Goal: Information Seeking & Learning: Understand process/instructions

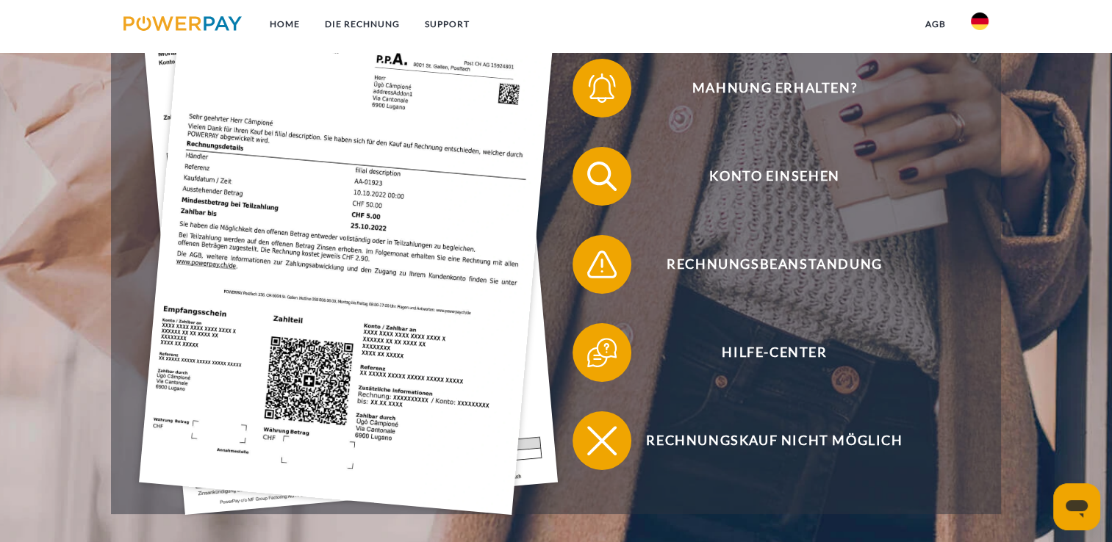
scroll to position [406, 0]
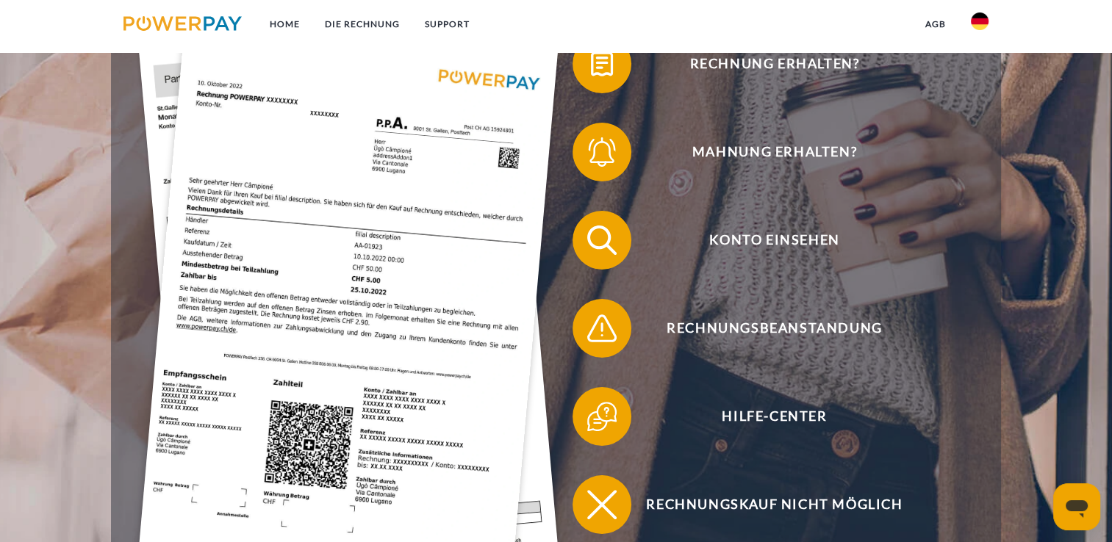
scroll to position [441, 0]
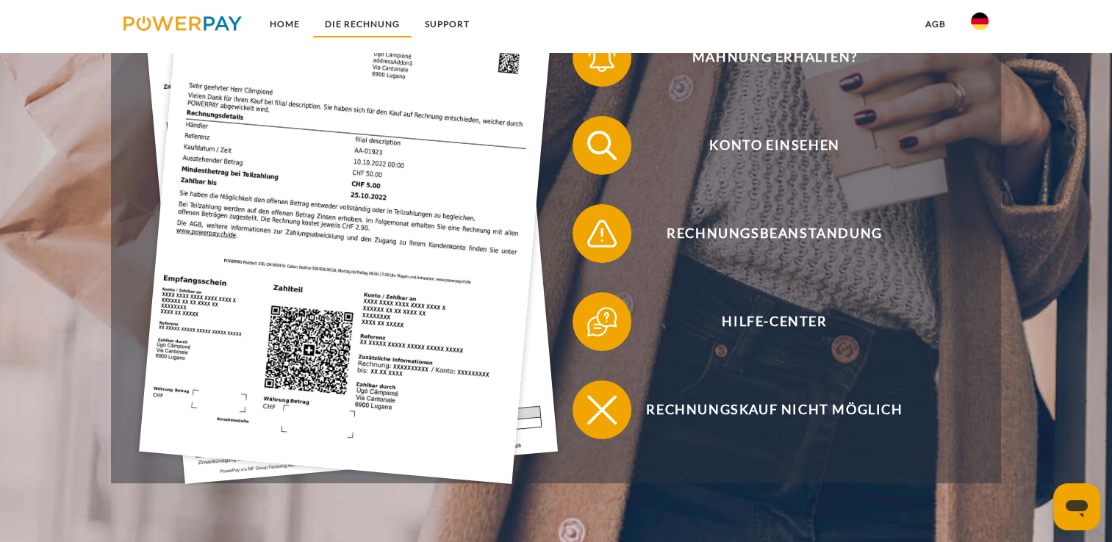
click at [388, 22] on link "DIE RECHNUNG" at bounding box center [362, 24] width 100 height 26
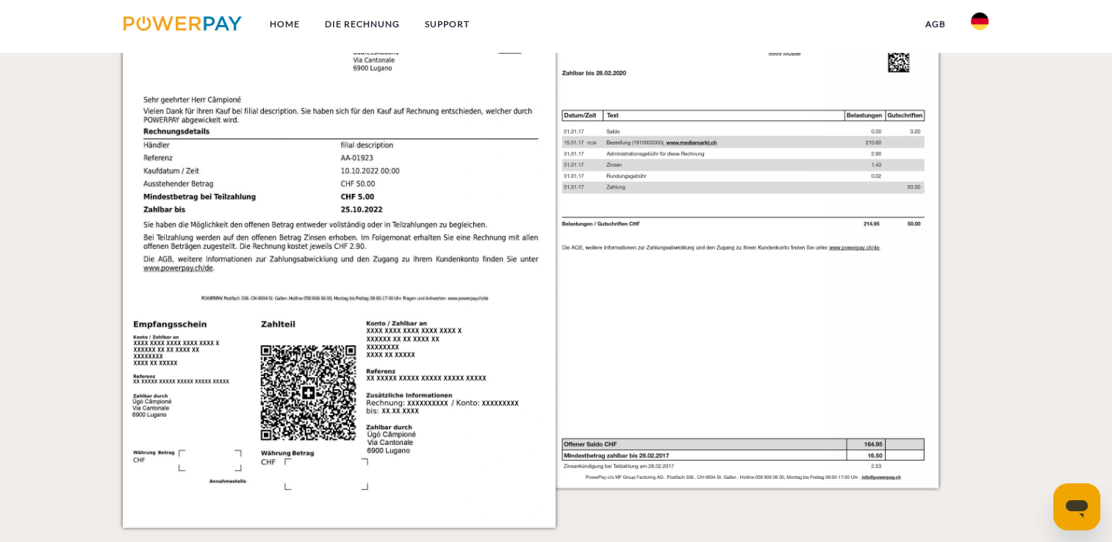
scroll to position [1616, 0]
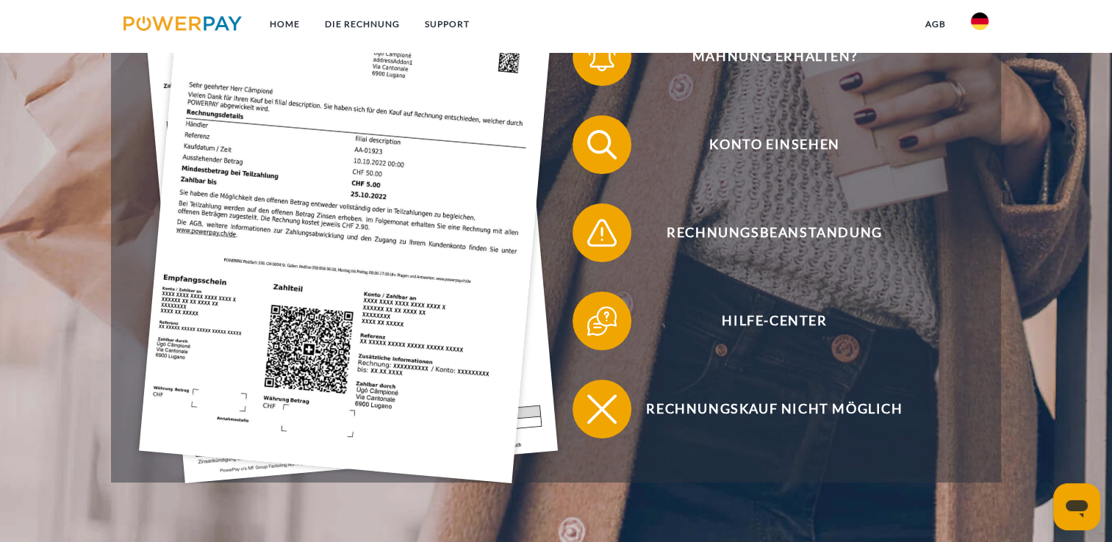
scroll to position [441, 0]
click at [284, 24] on link "Home" at bounding box center [284, 24] width 55 height 26
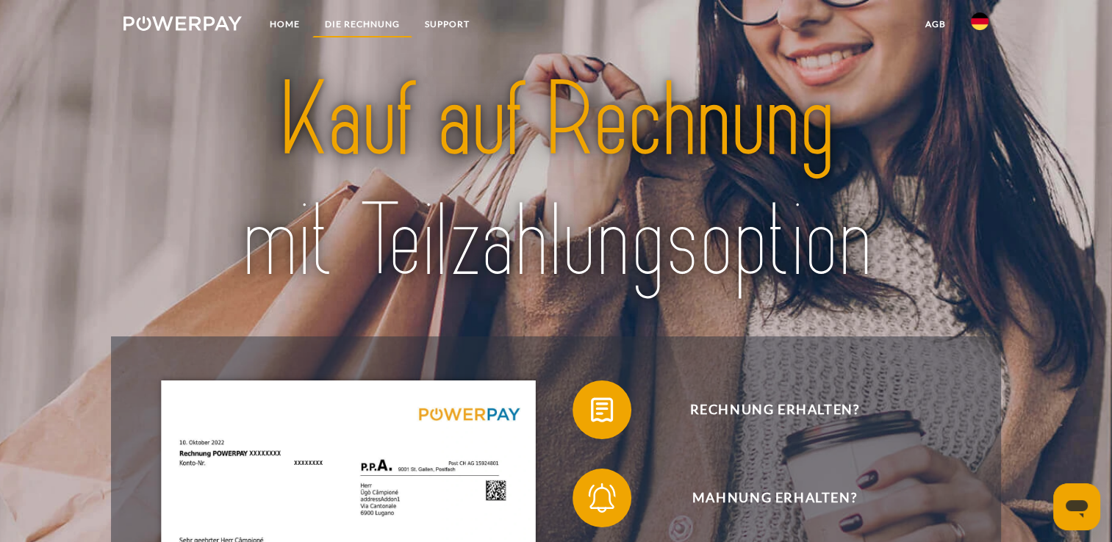
click at [353, 21] on link "DIE RECHNUNG" at bounding box center [362, 24] width 100 height 26
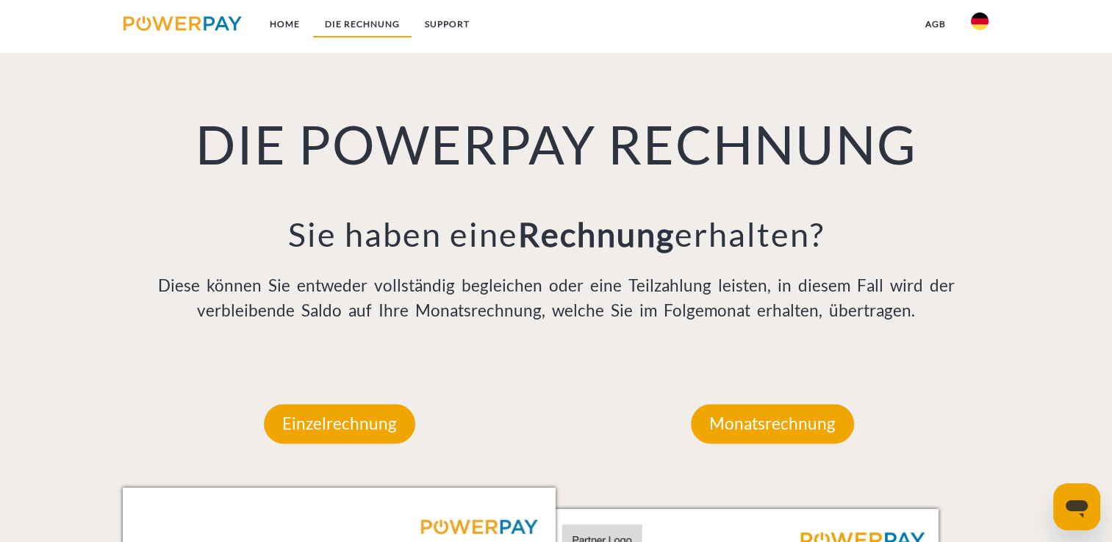
scroll to position [1028, 0]
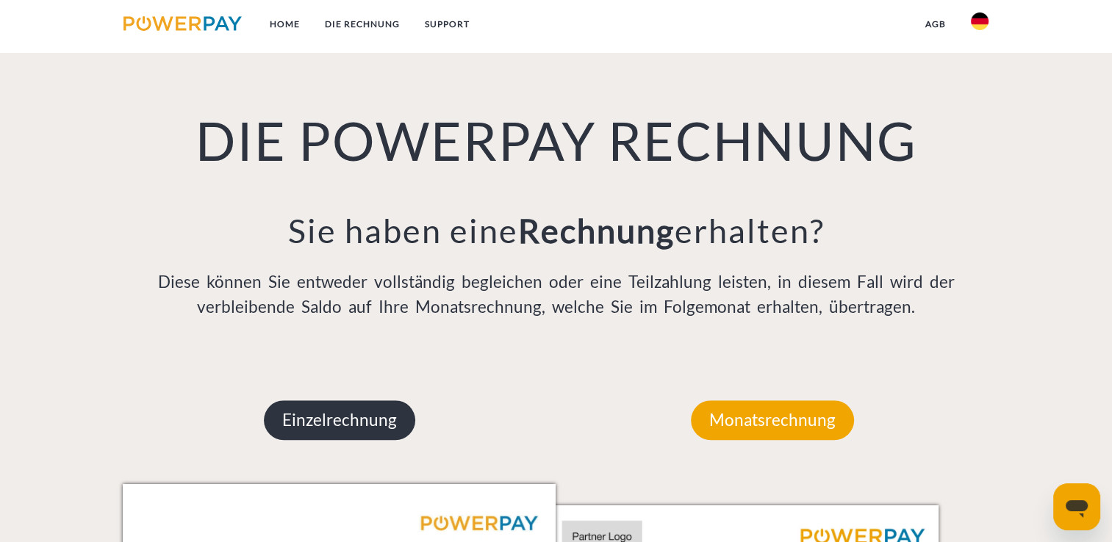
click at [359, 433] on p "Einzelrechnung" at bounding box center [339, 420] width 151 height 40
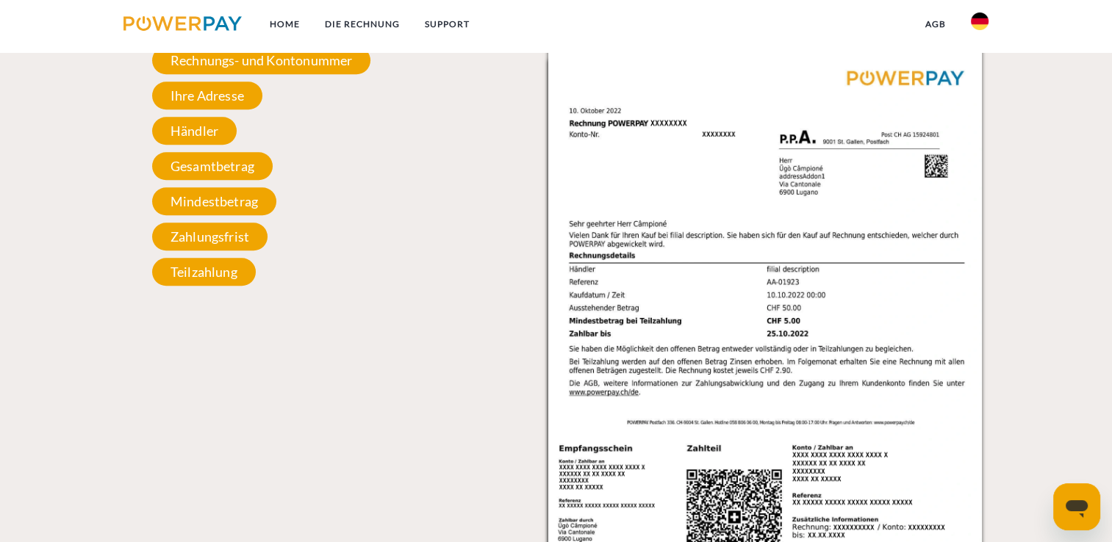
scroll to position [1449, 0]
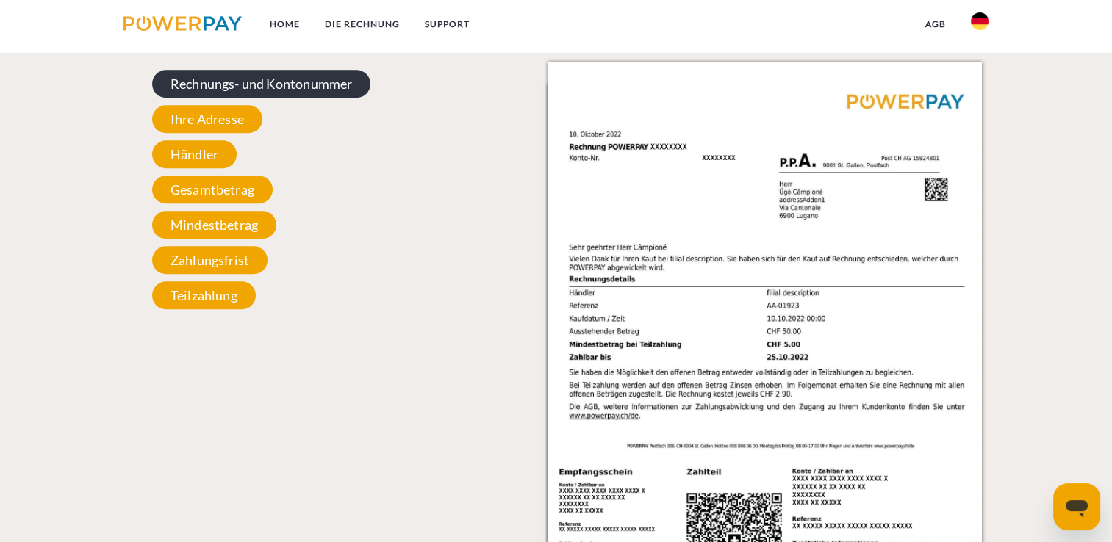
click at [319, 86] on span "Rechnungs- und Kontonummer" at bounding box center [261, 84] width 219 height 28
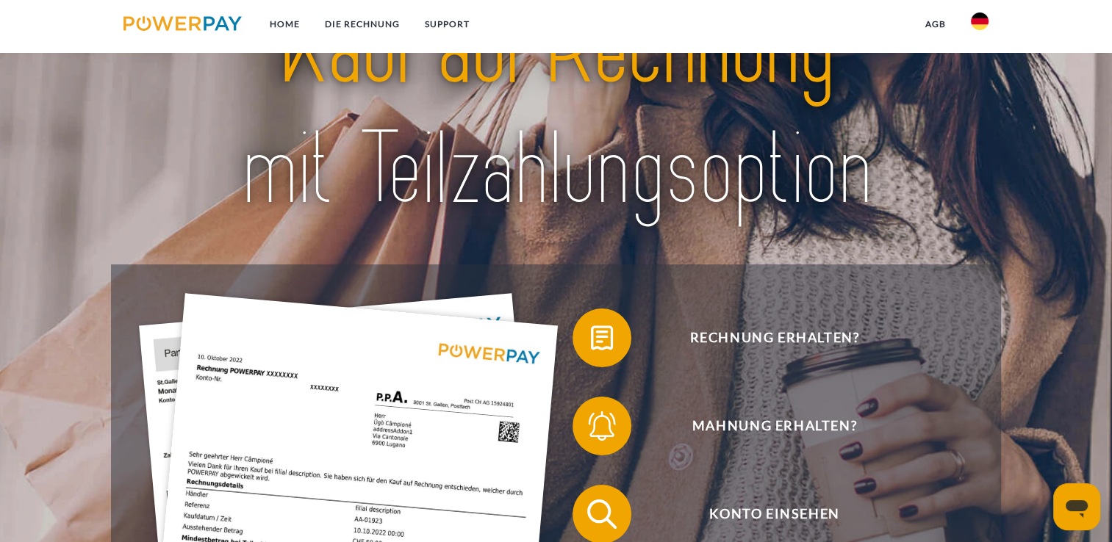
scroll to position [0, 0]
